Goal: Task Accomplishment & Management: Use online tool/utility

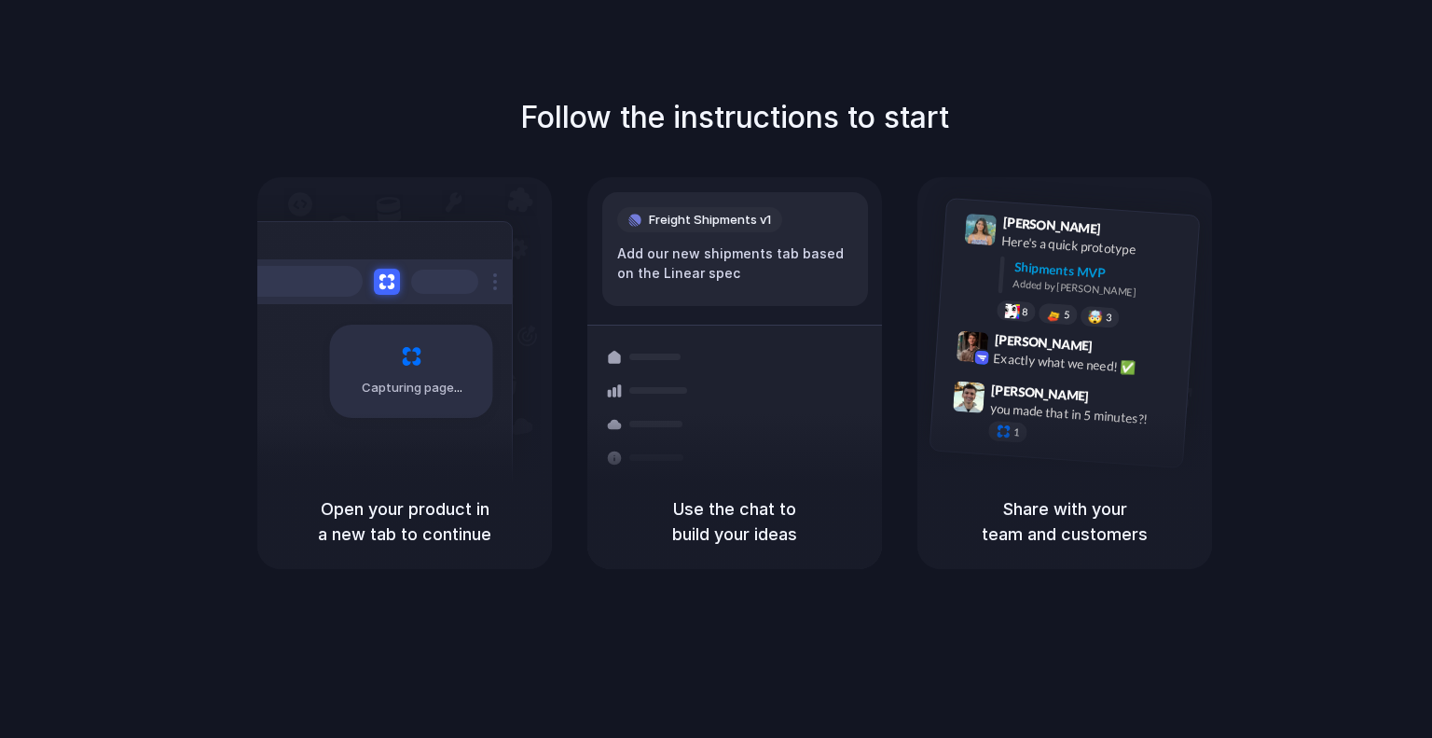
click at [377, 537] on h5 "Open your product in a new tab to continue" at bounding box center [405, 521] width 250 height 50
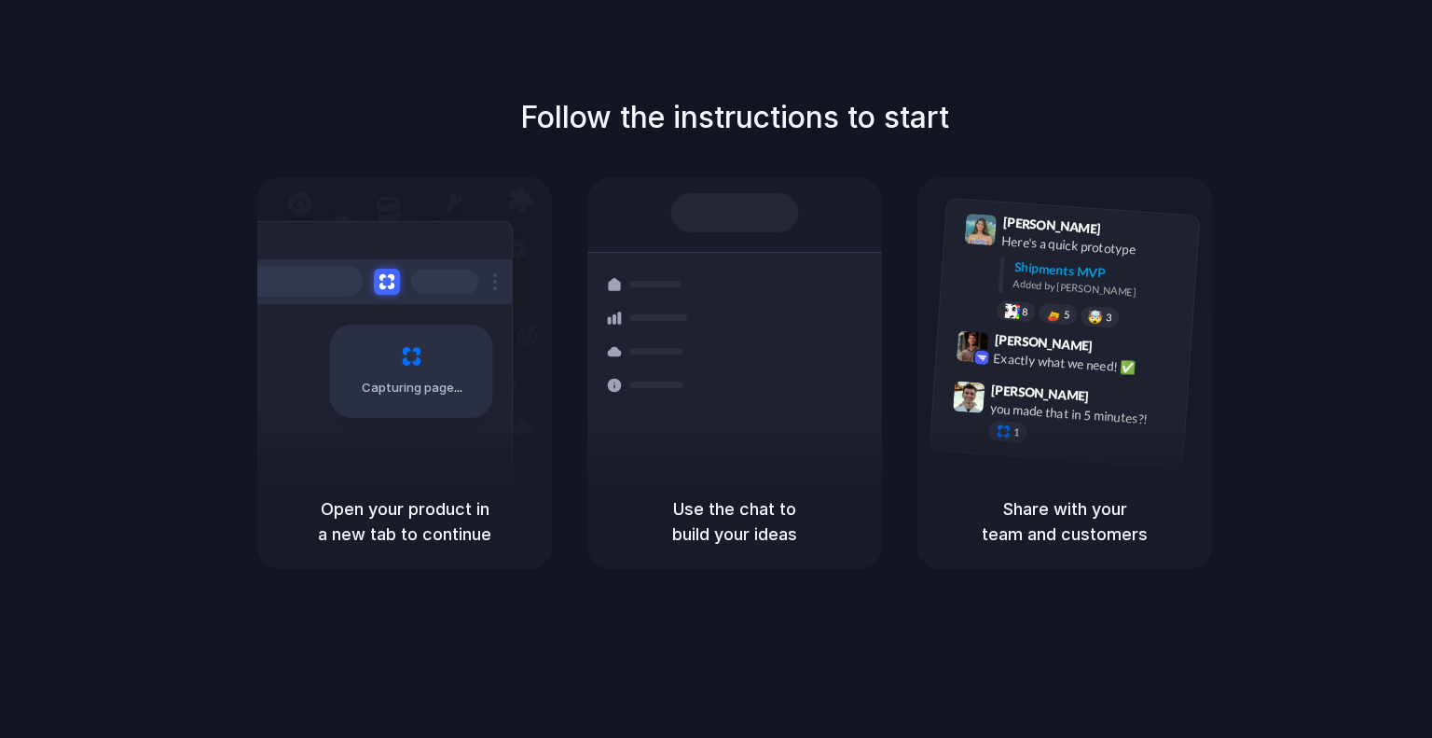
click at [410, 380] on span "Capturing page" at bounding box center [414, 388] width 104 height 19
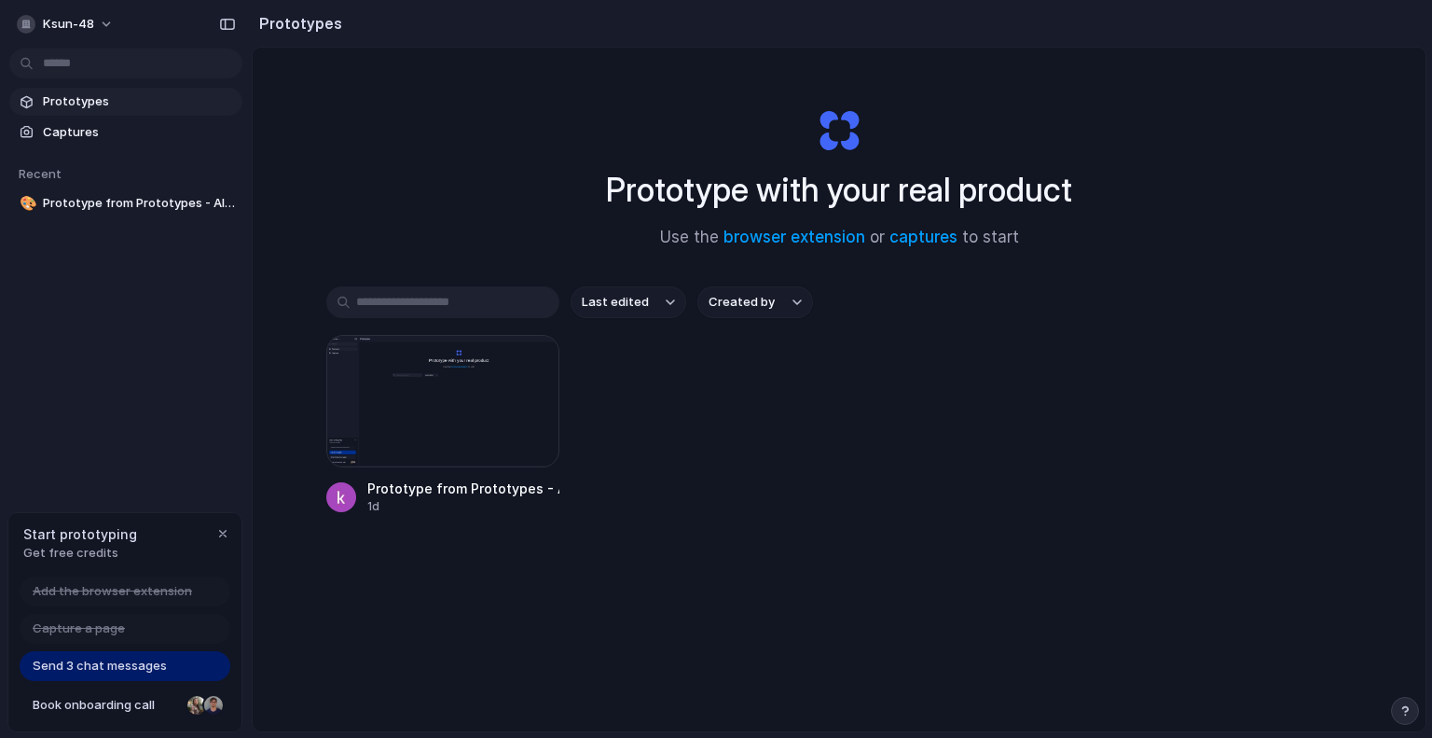
click at [126, 663] on span "Send 3 chat messages" at bounding box center [100, 665] width 134 height 19
click at [86, 100] on span "Prototypes" at bounding box center [139, 101] width 192 height 19
click at [108, 66] on body "ksun-48 Prototypes Captures Recent 🎨 Prototype from Prototypes - Alloy App Star…" at bounding box center [716, 369] width 1432 height 738
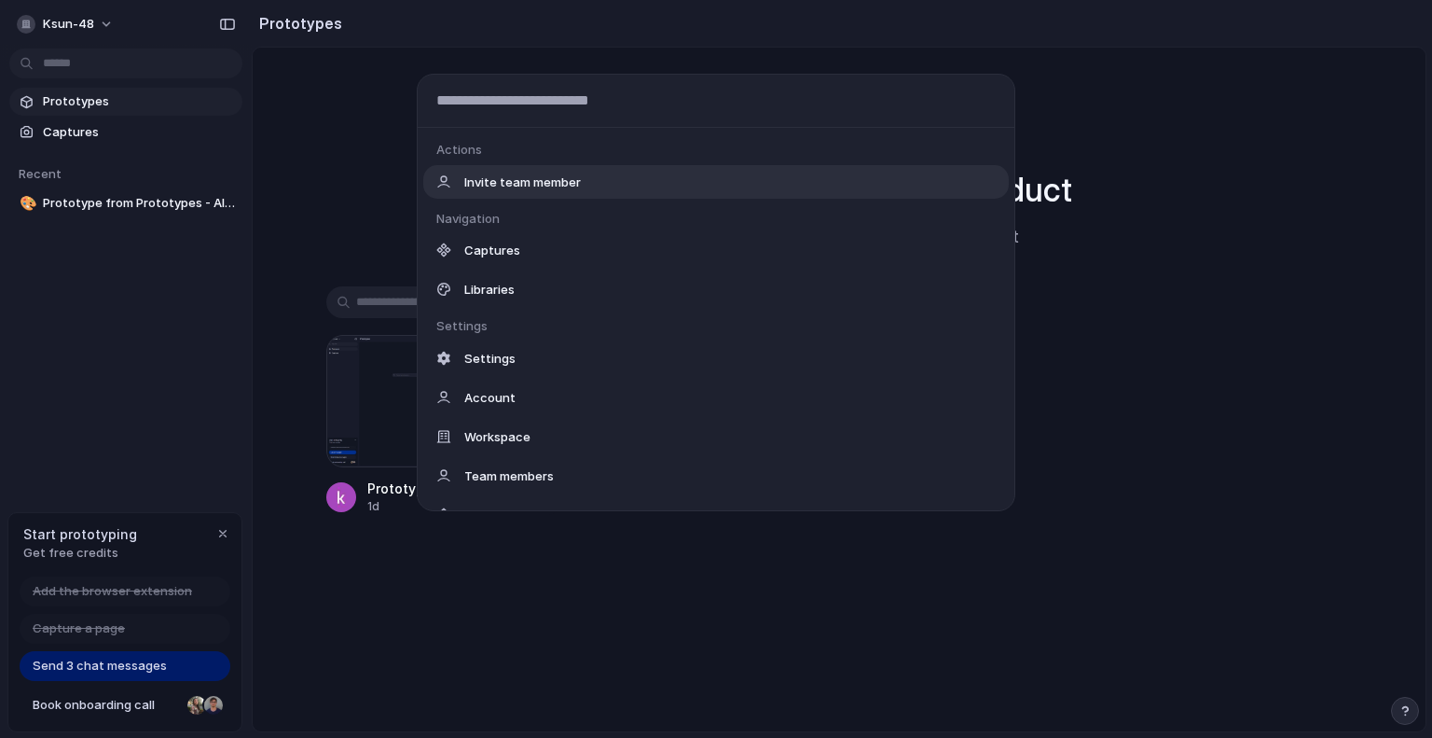
click at [305, 141] on div "Actions Invite team member Navigation Captures Libraries Settings Settings Acco…" at bounding box center [716, 369] width 1432 height 738
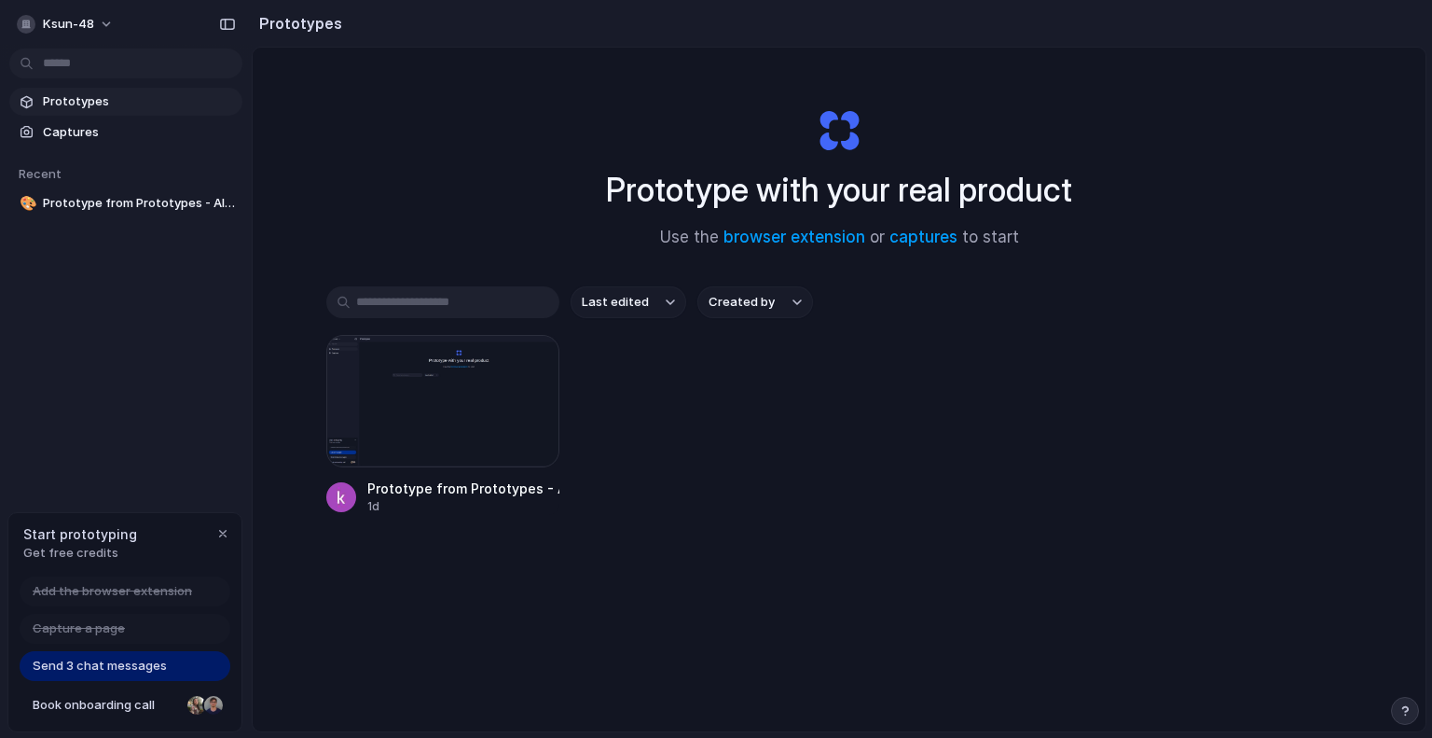
click at [738, 295] on span "Created by" at bounding box center [742, 302] width 66 height 19
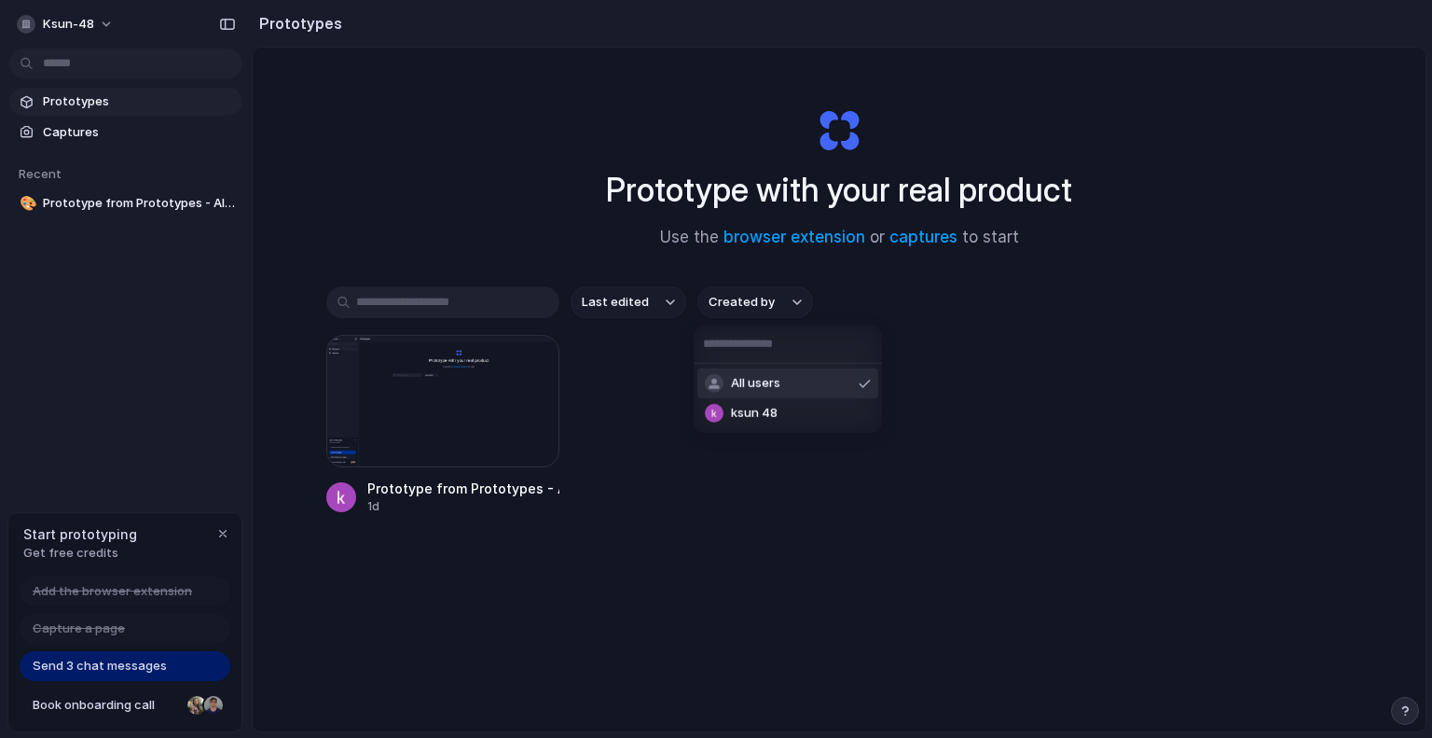
click at [504, 220] on div "All users ksun 48" at bounding box center [716, 369] width 1432 height 738
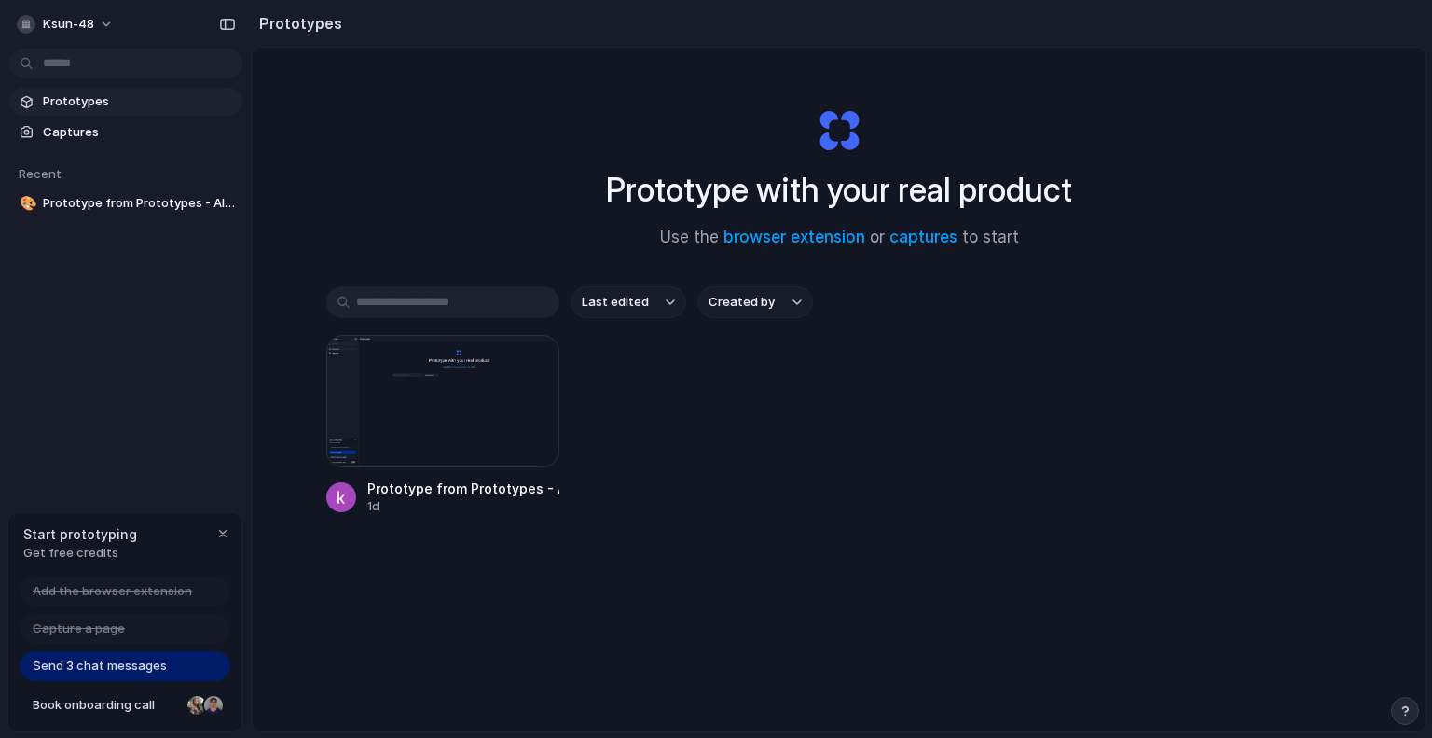
click at [142, 661] on span "Send 3 chat messages" at bounding box center [100, 665] width 134 height 19
click at [142, 662] on span "Send 3 chat messages" at bounding box center [100, 665] width 134 height 19
click at [119, 700] on span "Book onboarding call" at bounding box center [106, 705] width 147 height 19
click at [63, 96] on span "Prototypes" at bounding box center [139, 101] width 192 height 19
click at [108, 25] on button "ksun-48" at bounding box center [66, 24] width 114 height 30
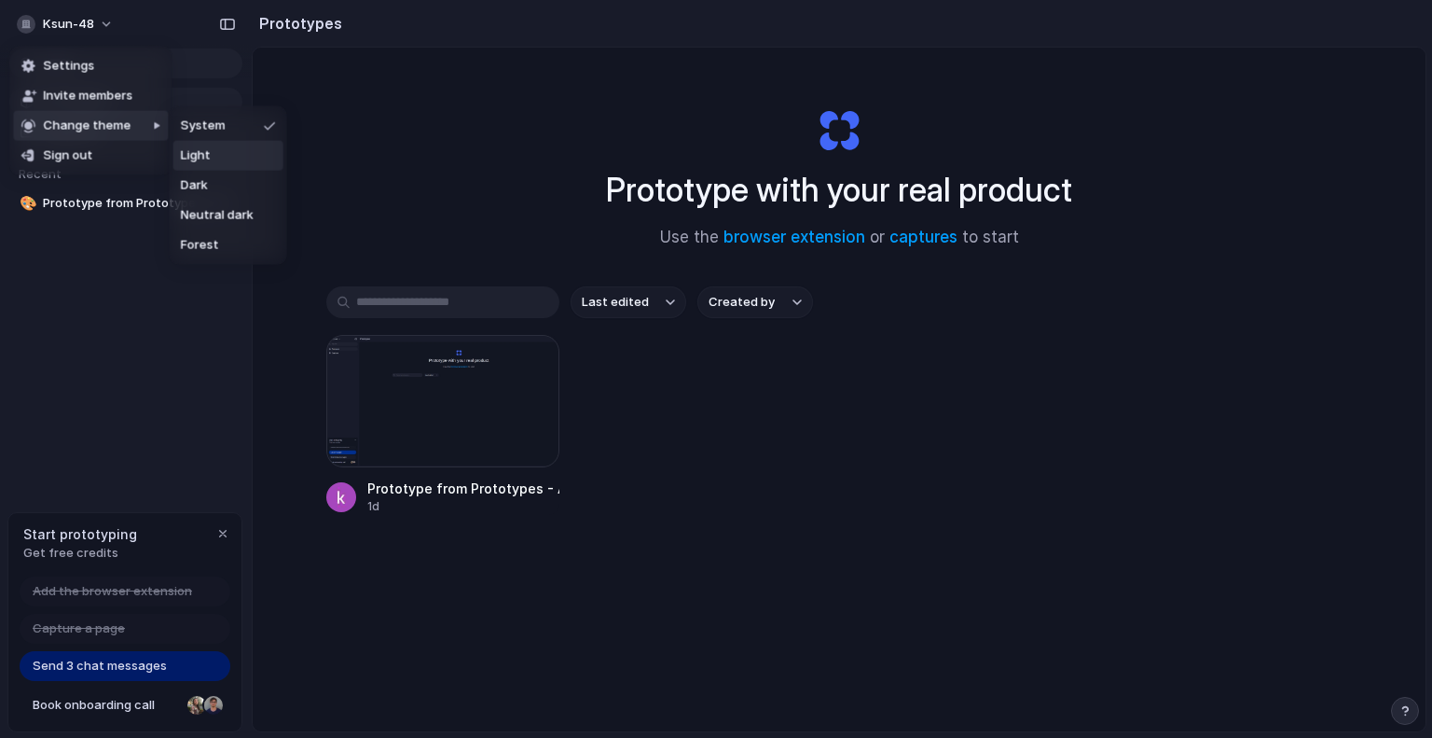
click at [203, 158] on span "Light" at bounding box center [196, 155] width 30 height 19
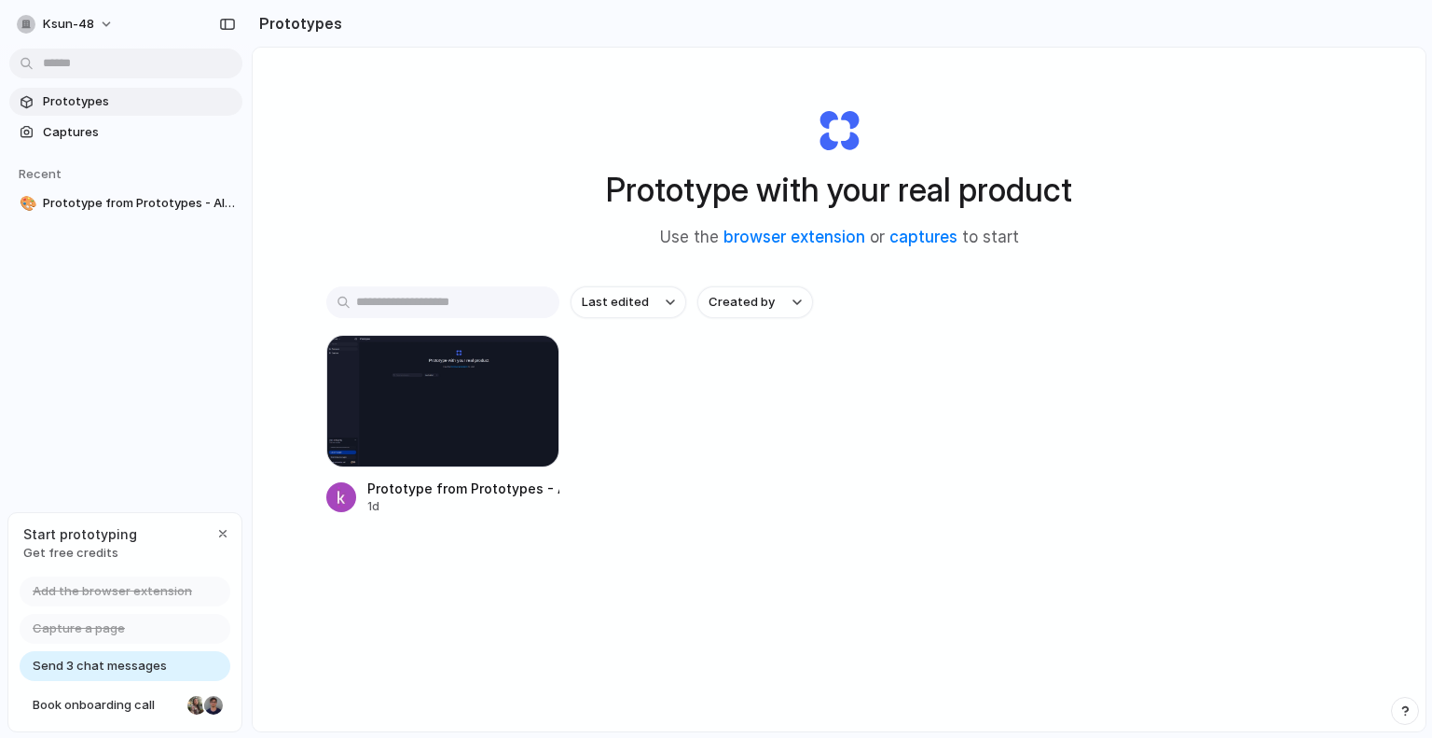
click at [418, 324] on div "Last edited Created by Prototype from Prototypes - Alloy App 1d" at bounding box center [839, 458] width 1026 height 344
click at [414, 310] on input "text" at bounding box center [442, 302] width 233 height 32
click at [119, 123] on span "Captures" at bounding box center [139, 132] width 192 height 19
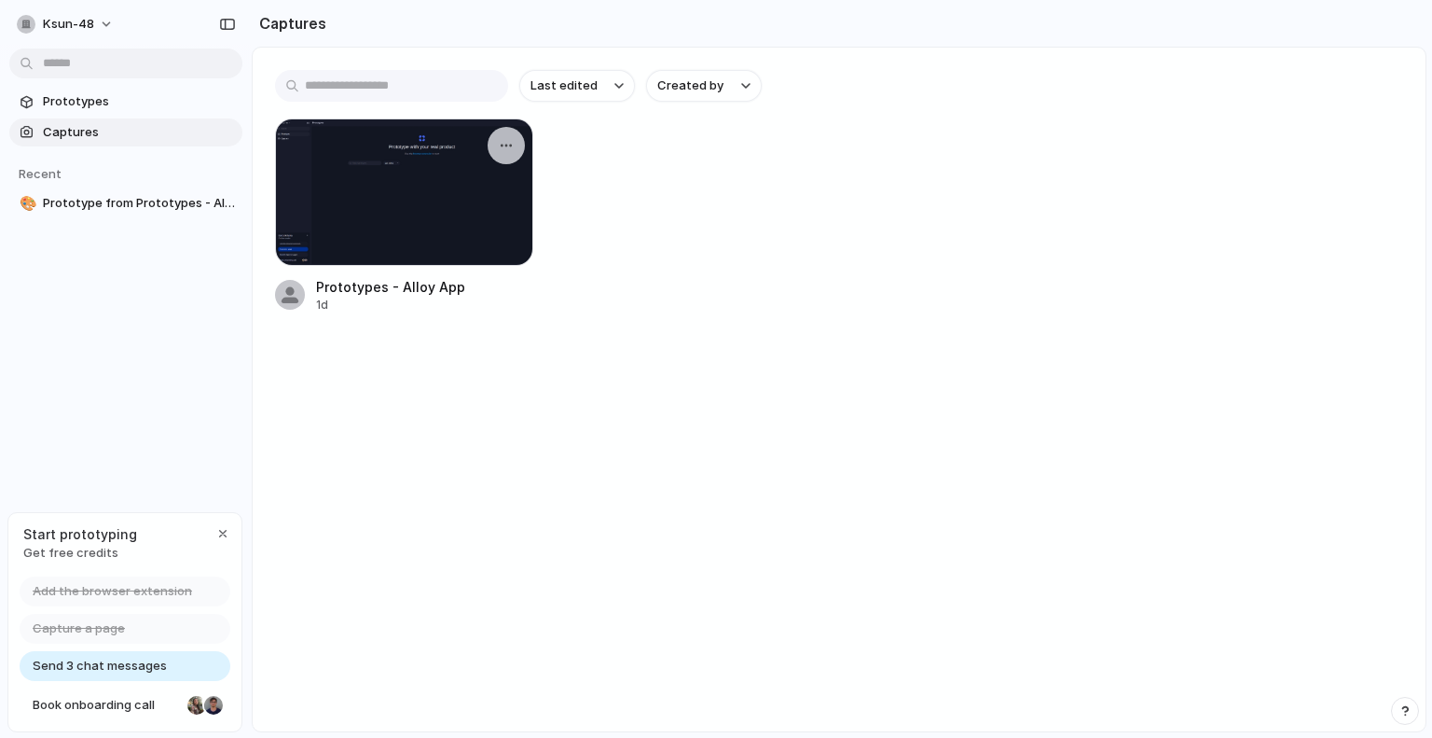
click at [422, 239] on div at bounding box center [404, 191] width 258 height 147
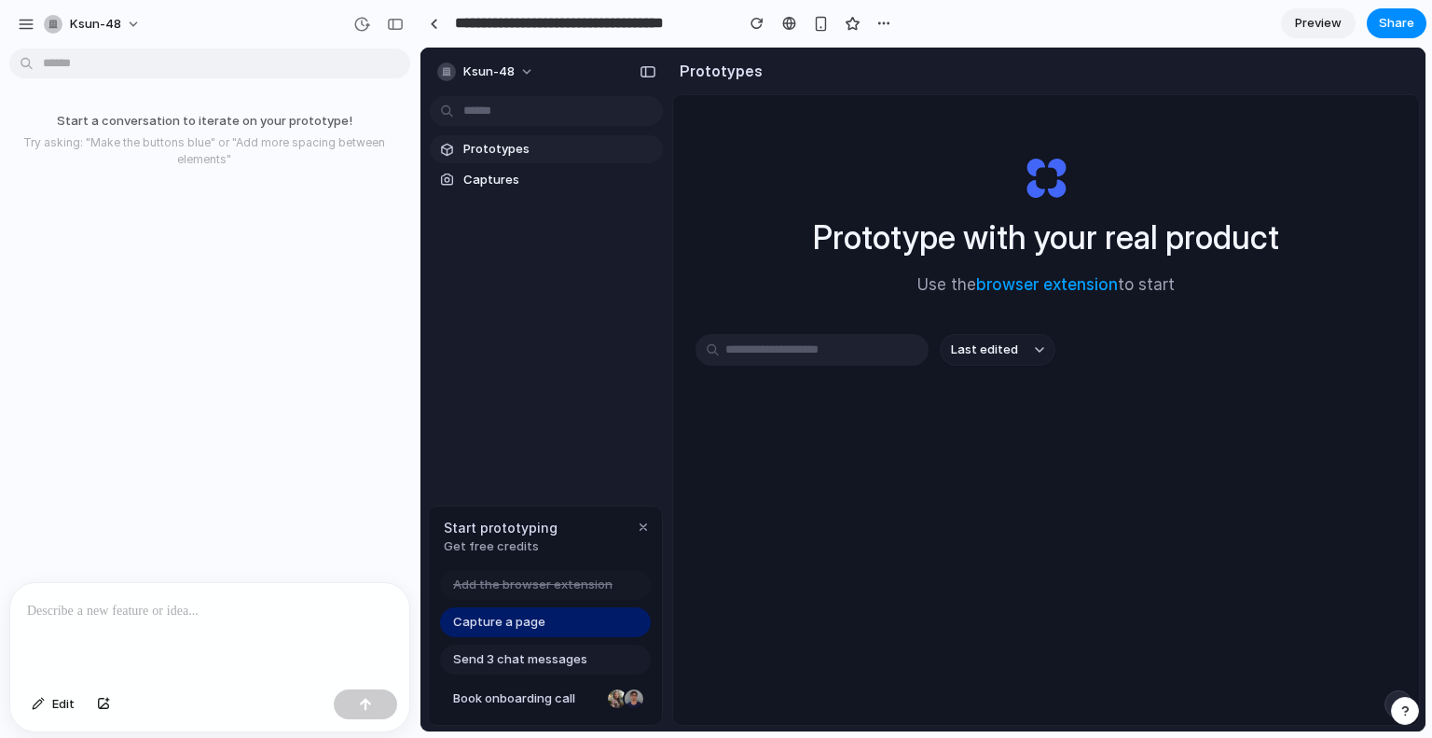
click at [153, 629] on div at bounding box center [209, 632] width 399 height 99
click at [373, 707] on div at bounding box center [365, 704] width 63 height 30
click at [97, 700] on div "button" at bounding box center [103, 703] width 13 height 11
click at [93, 704] on button "button" at bounding box center [104, 704] width 32 height 30
click at [887, 18] on div "button" at bounding box center [884, 23] width 15 height 15
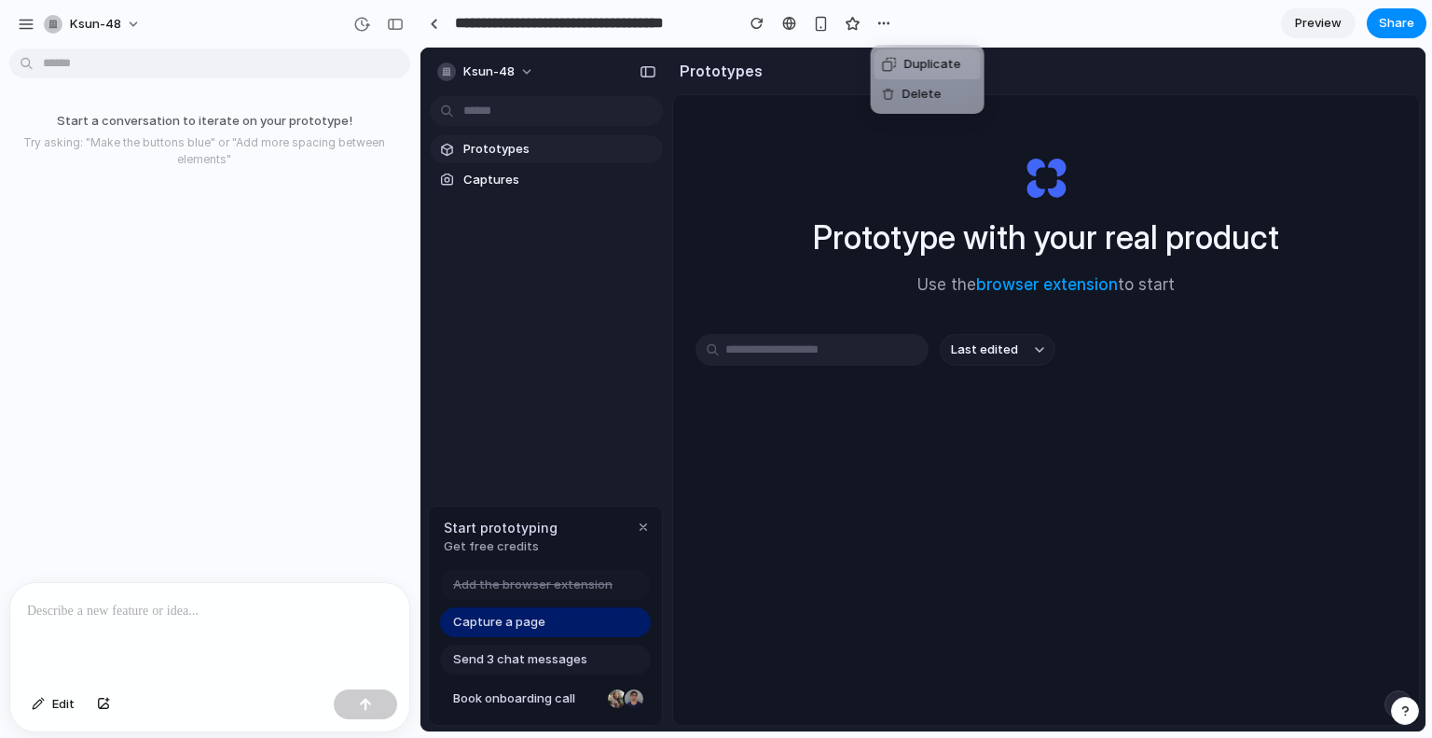
click at [988, 29] on div "Duplicate Delete" at bounding box center [716, 369] width 1432 height 738
click at [645, 25] on input "**********" at bounding box center [589, 24] width 277 height 34
click at [205, 66] on body "**********" at bounding box center [716, 369] width 1432 height 738
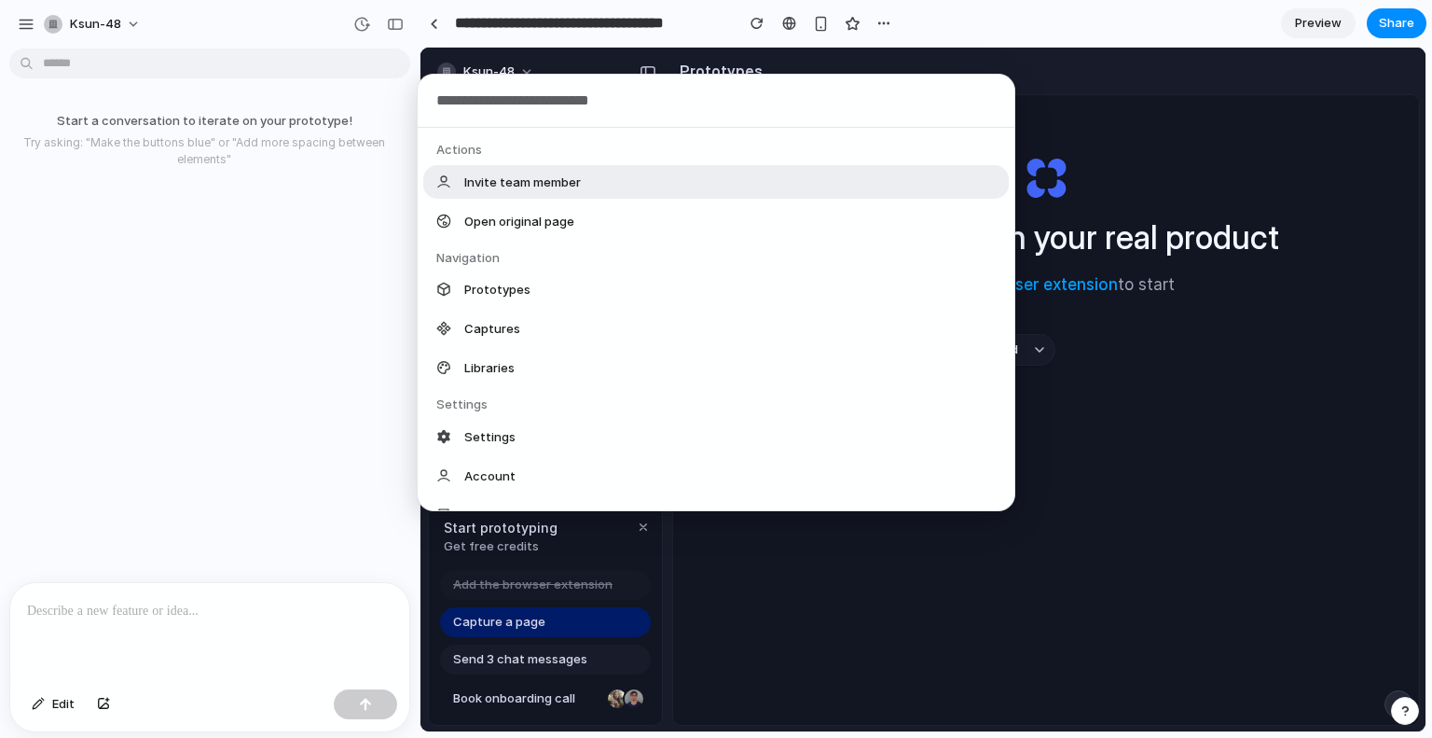
click at [238, 320] on div "Actions Invite team member Open original page Navigation Prototypes Captures Li…" at bounding box center [716, 369] width 1432 height 738
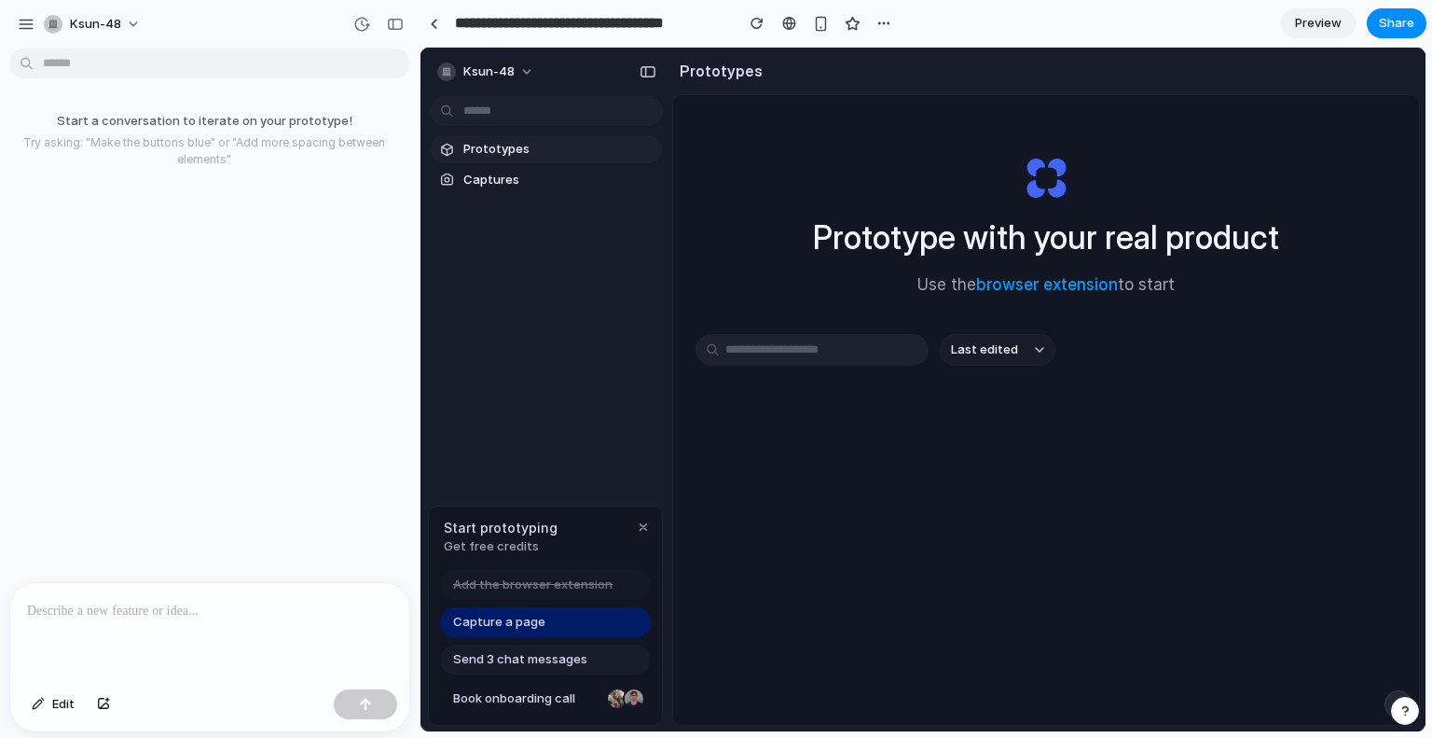
click at [204, 603] on p at bounding box center [210, 611] width 366 height 22
click at [210, 648] on div at bounding box center [209, 632] width 399 height 99
click at [328, 637] on div "× ×" at bounding box center [209, 620] width 399 height 121
click at [257, 645] on div "× ×" at bounding box center [209, 620] width 399 height 121
click at [153, 689] on div "Edit" at bounding box center [209, 706] width 399 height 49
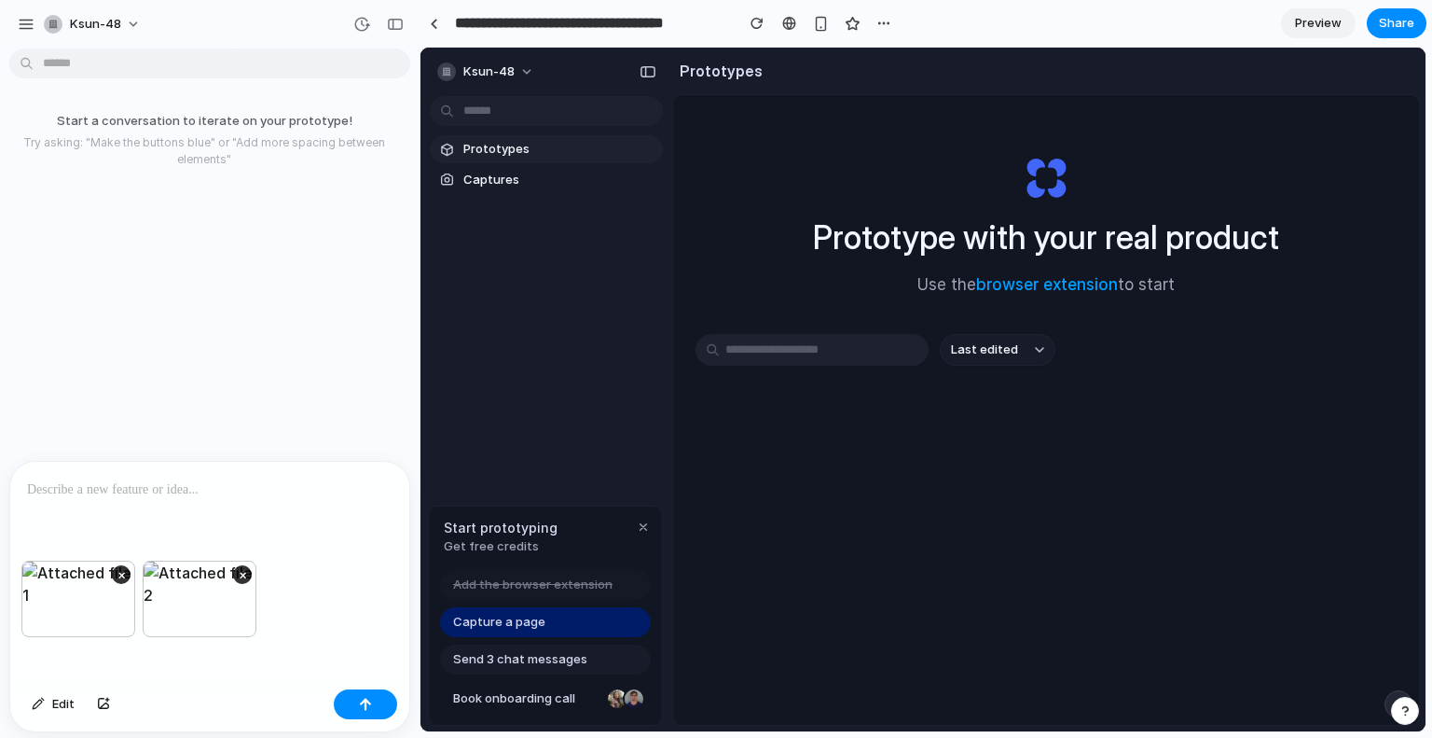
click at [140, 655] on div "× ×" at bounding box center [209, 620] width 399 height 121
click at [242, 573] on button "×" at bounding box center [242, 574] width 19 height 19
click at [172, 488] on p at bounding box center [210, 489] width 366 height 22
click at [364, 569] on button "×" at bounding box center [363, 574] width 19 height 19
click at [198, 481] on p at bounding box center [210, 489] width 366 height 22
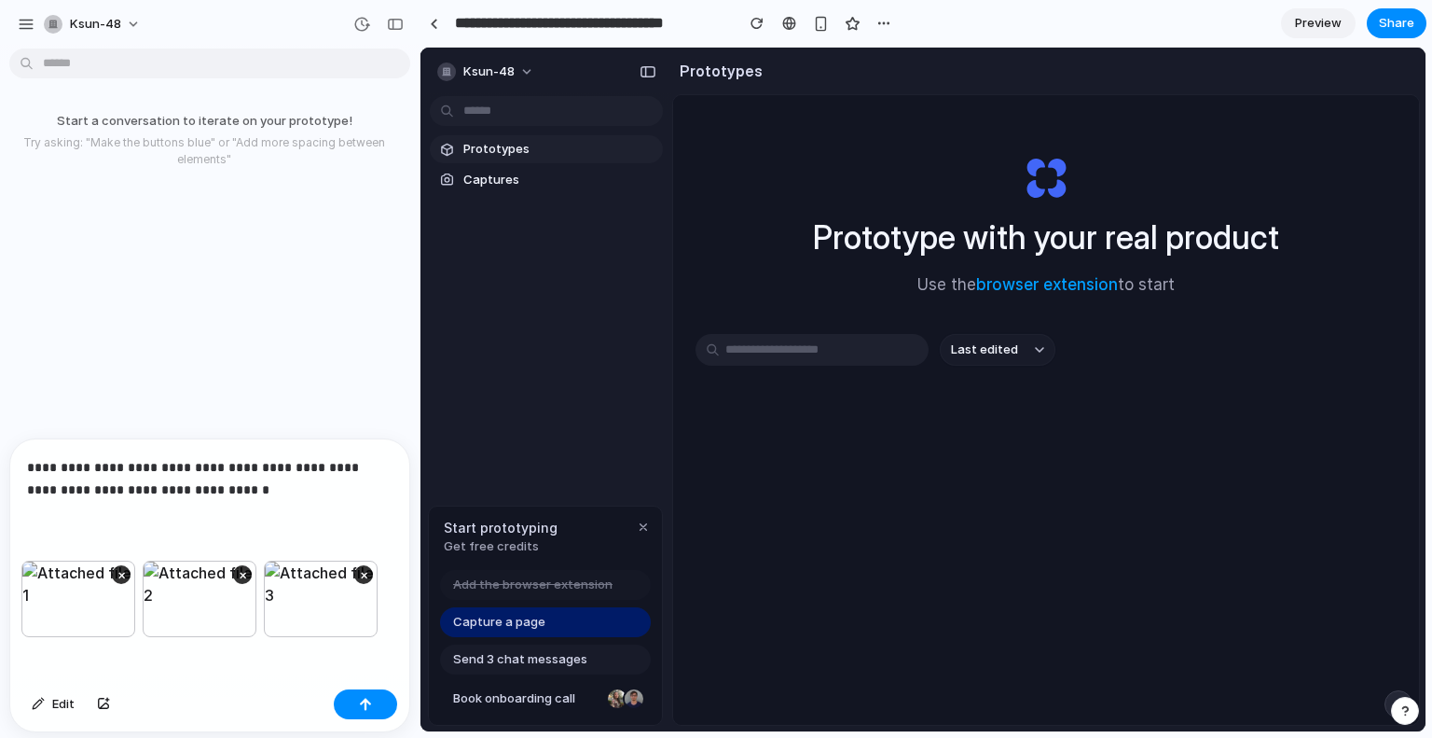
click at [236, 469] on p "**********" at bounding box center [206, 478] width 358 height 45
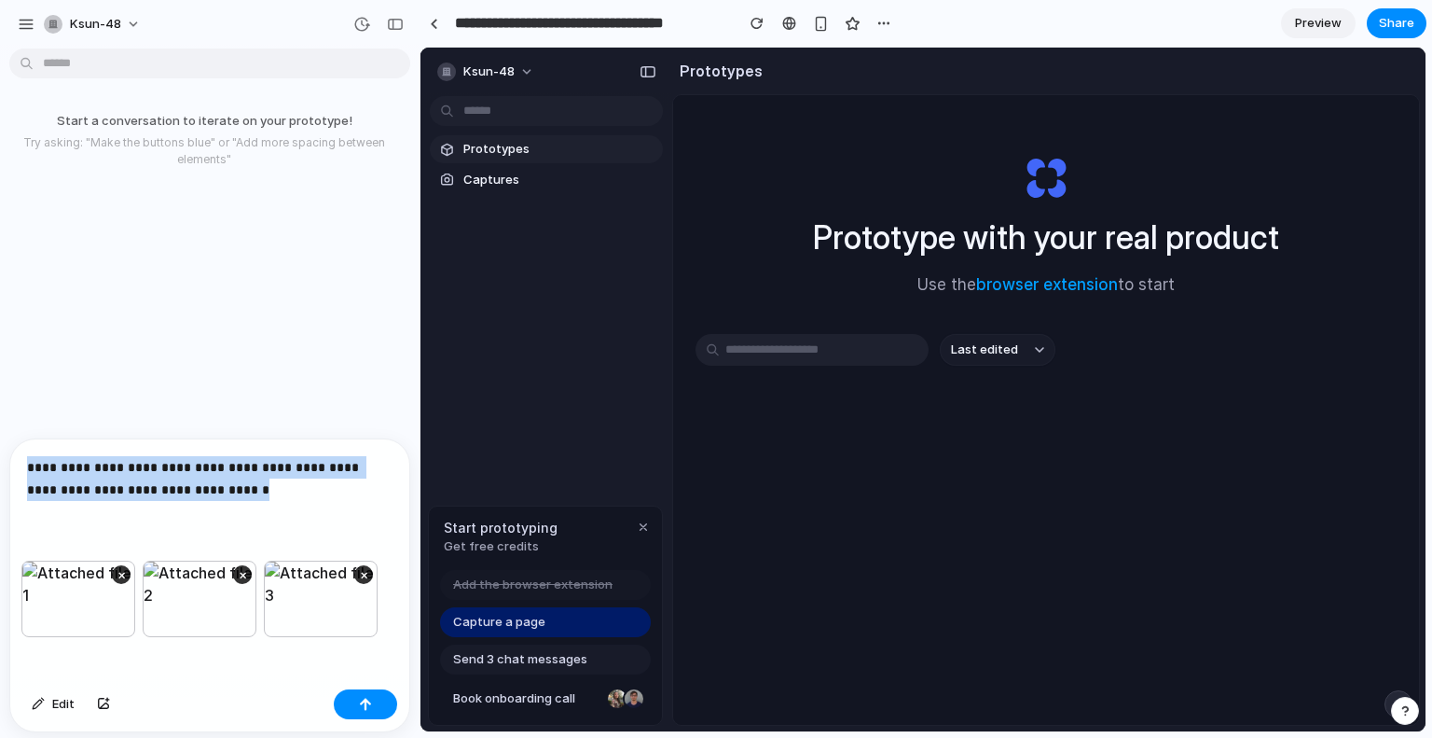
click at [236, 470] on p "**********" at bounding box center [206, 478] width 358 height 45
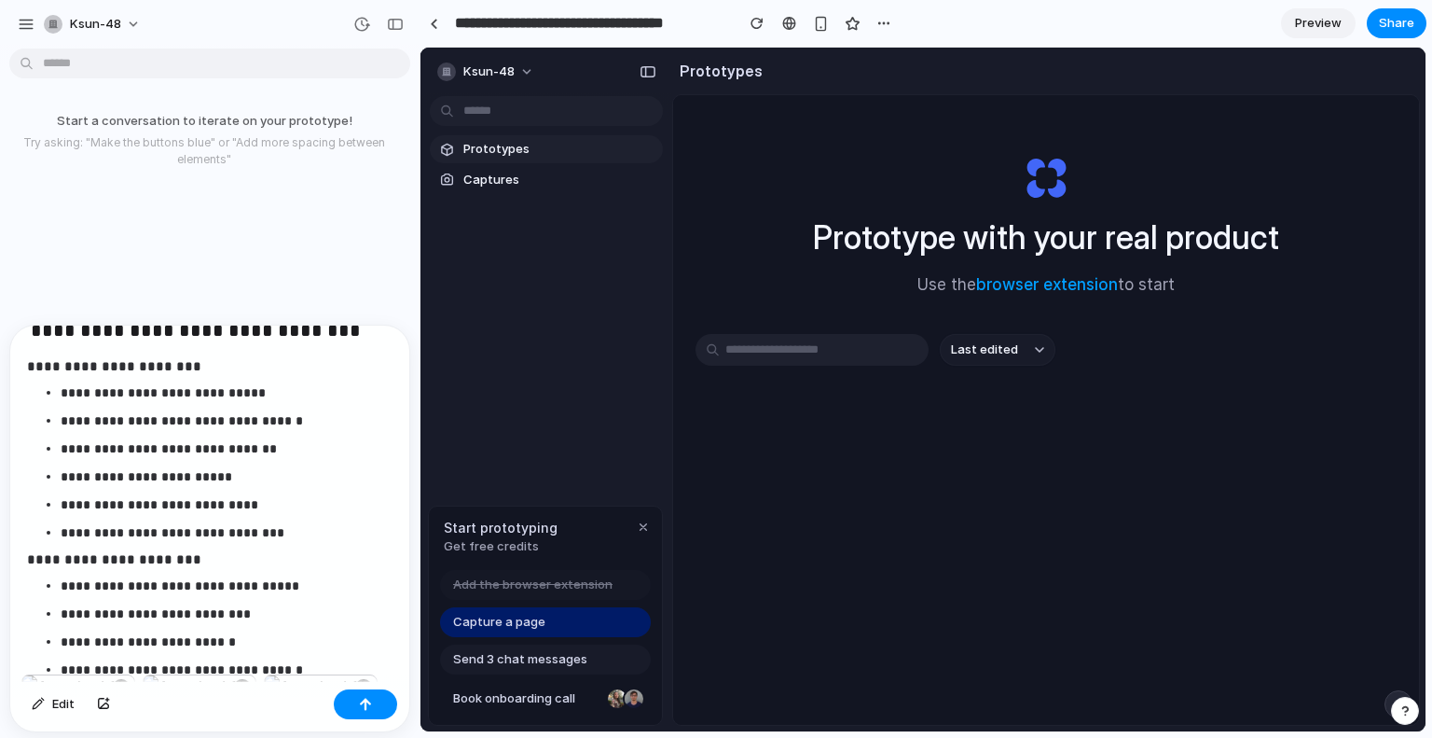
scroll to position [6073, 0]
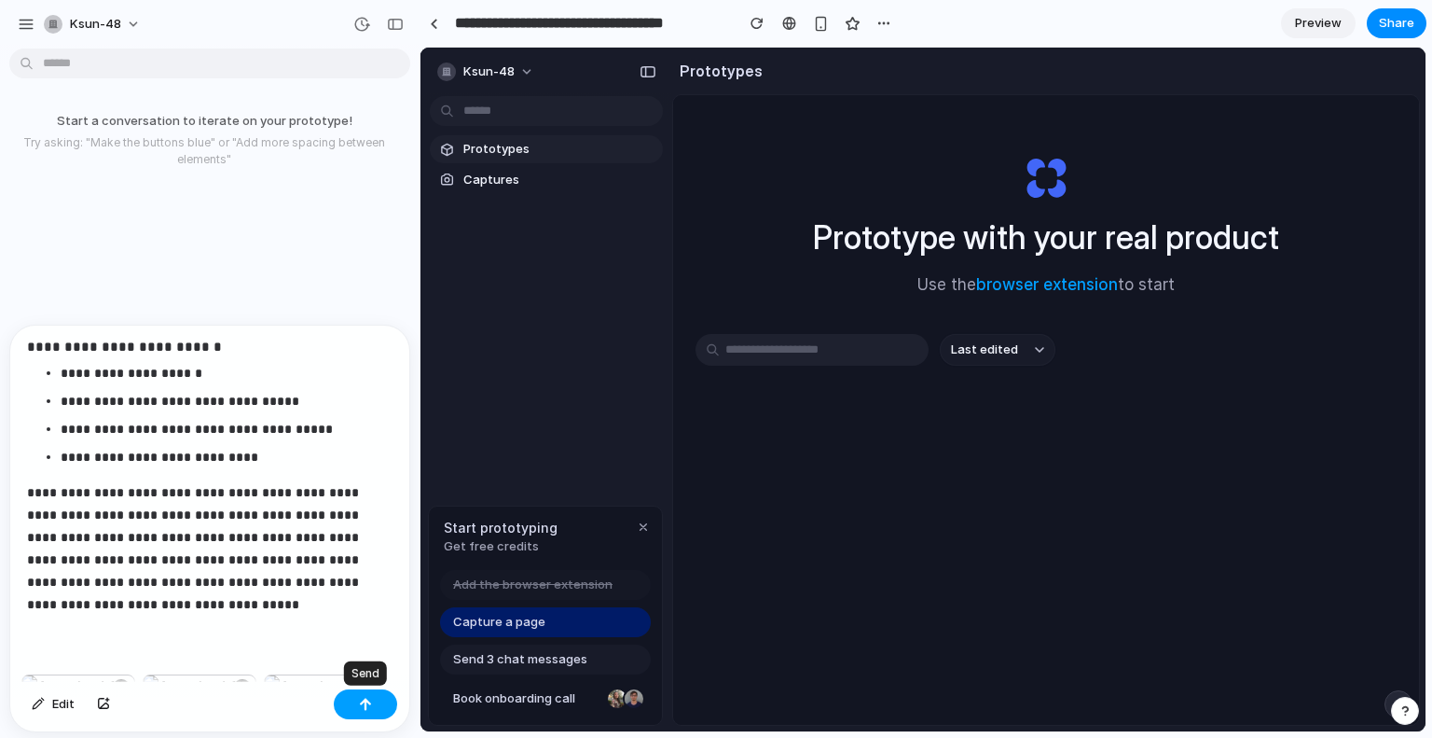
click at [361, 704] on div "button" at bounding box center [365, 704] width 13 height 13
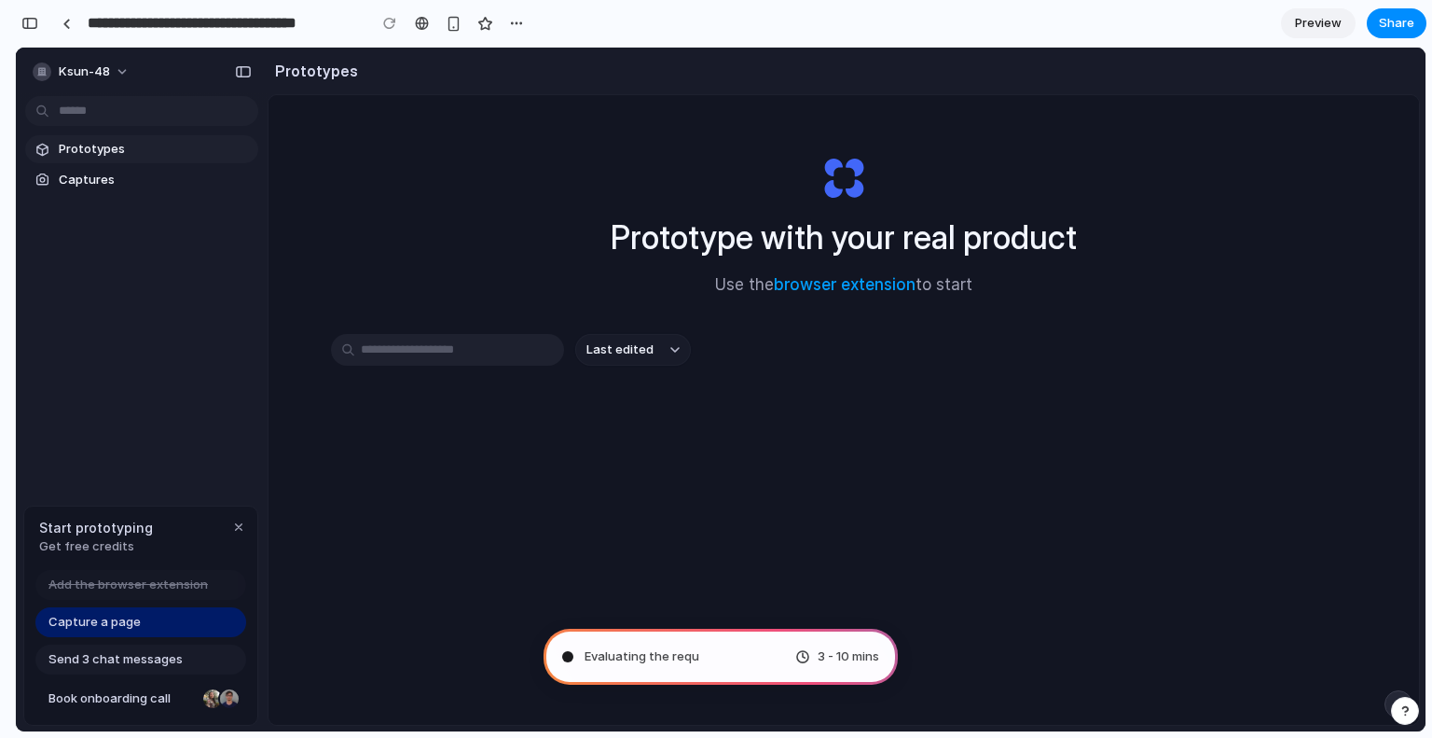
scroll to position [10767, 0]
type input "**********"
click at [711, 659] on div "Summoning spirits ... 3 - 10 mins" at bounding box center [721, 657] width 354 height 56
click at [111, 103] on input "text" at bounding box center [141, 111] width 233 height 30
click at [109, 539] on span "Get free credits" at bounding box center [96, 546] width 114 height 19
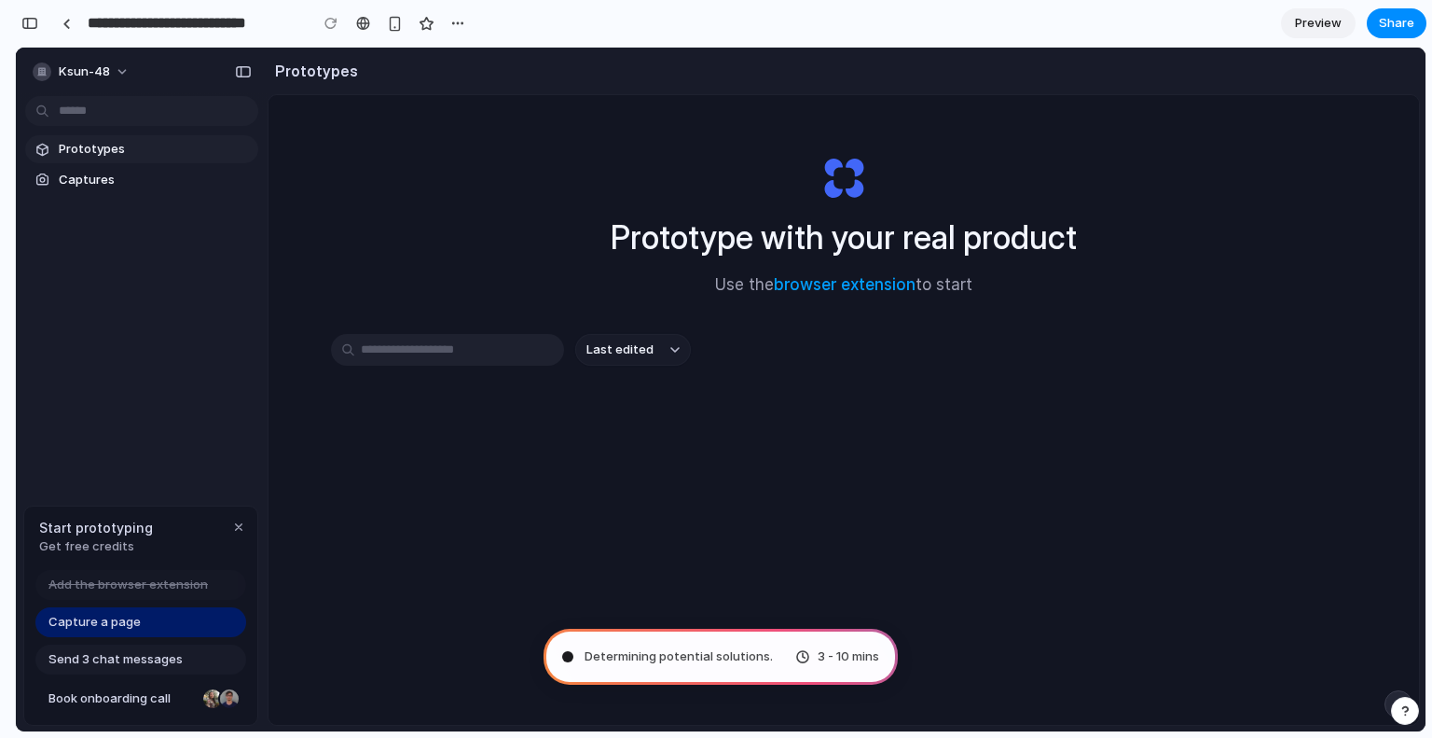
click at [128, 662] on span "Send 3 chat messages" at bounding box center [115, 659] width 134 height 19
click at [634, 354] on span "Last edited" at bounding box center [620, 349] width 67 height 19
click at [471, 353] on input "text" at bounding box center [447, 350] width 233 height 32
paste input "**********"
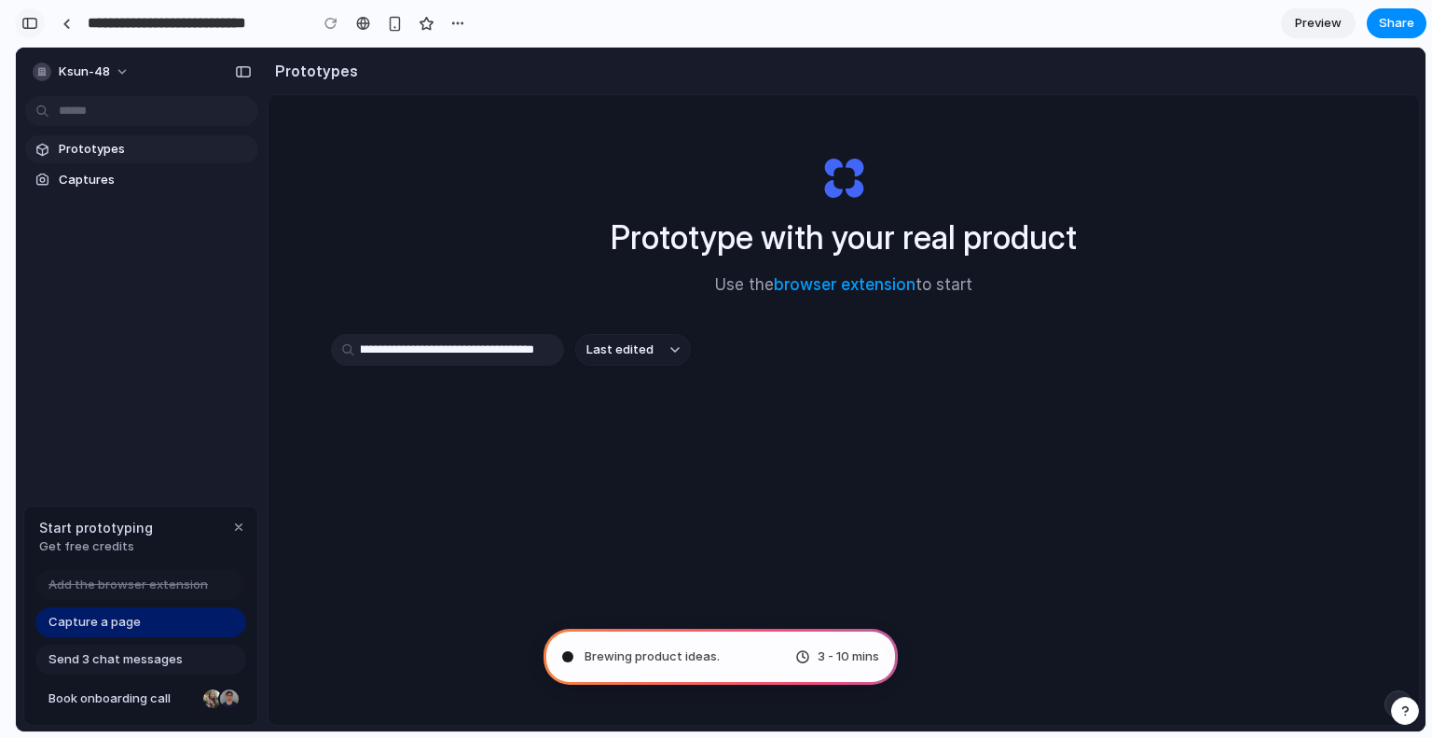
type input "**********"
click at [34, 21] on div "button" at bounding box center [29, 23] width 17 height 13
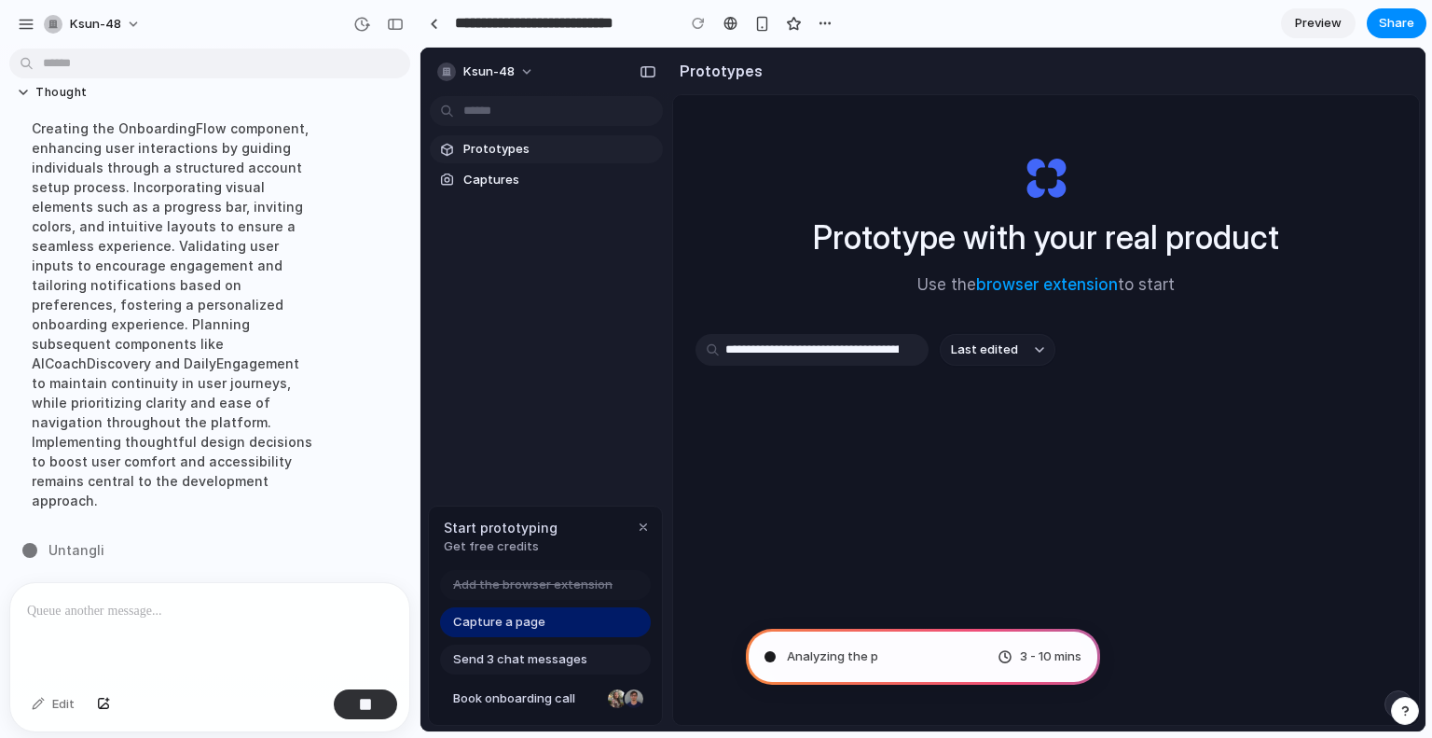
scroll to position [6558, 0]
